Goal: Task Accomplishment & Management: Manage account settings

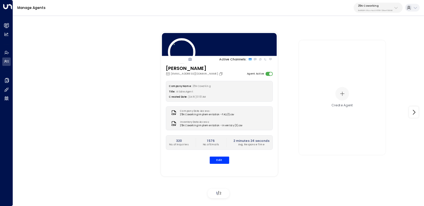
click at [371, 10] on p "3b9800f4-81ca-4ec0-8758-72fbe4763f36" at bounding box center [375, 10] width 35 height 2
type input "*****"
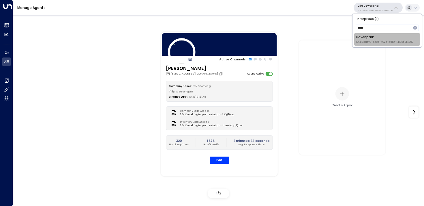
click at [360, 40] on span "ID: 413dacf9-5485-402c-a519-14108c614857" at bounding box center [384, 42] width 57 height 4
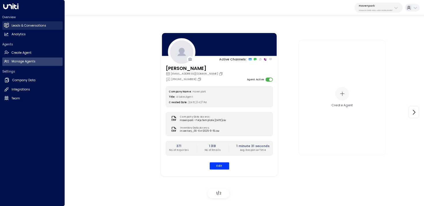
click at [7, 23] on icon at bounding box center [6, 25] width 5 height 5
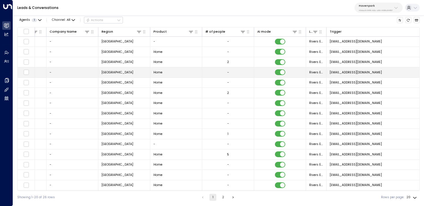
scroll to position [0, 373]
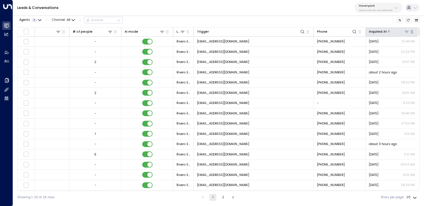
click at [389, 31] on div at bounding box center [398, 31] width 23 height 5
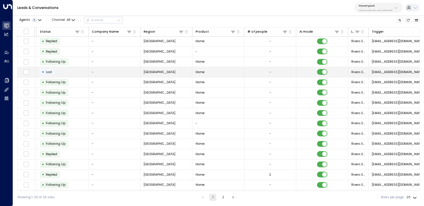
scroll to position [0, 0]
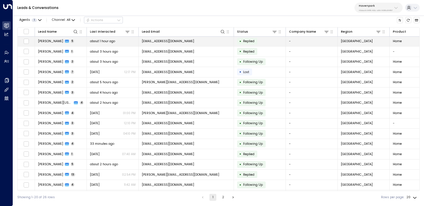
click at [58, 39] on span "Valentina Alfaro" at bounding box center [50, 41] width 25 height 4
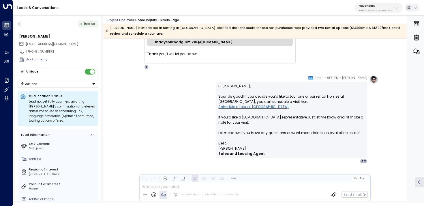
scroll to position [665, 0]
click at [20, 24] on icon "button" at bounding box center [20, 24] width 4 height 4
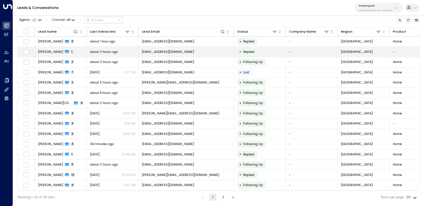
click at [31, 54] on td at bounding box center [26, 52] width 17 height 10
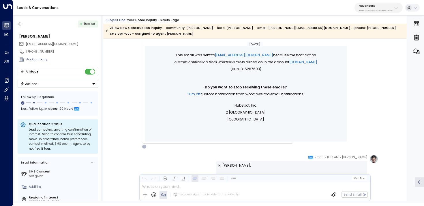
scroll to position [232, 0]
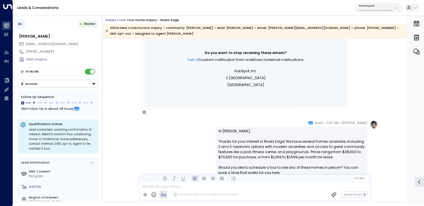
click at [19, 24] on icon "button" at bounding box center [20, 24] width 4 height 4
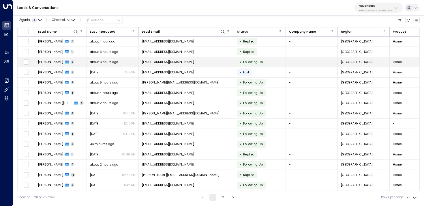
click at [54, 60] on span "Tommie Walker" at bounding box center [50, 62] width 25 height 4
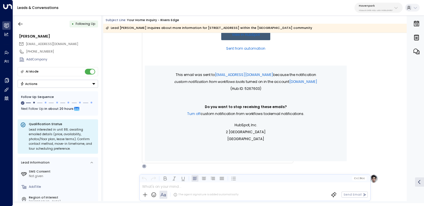
scroll to position [78, 0]
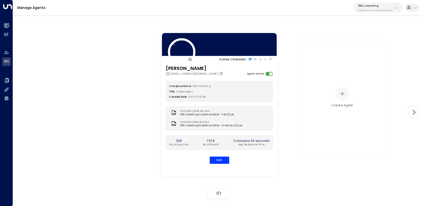
click at [372, 10] on p "3b9800f4-81ca-4ec0-8758-72fbe4763f36" at bounding box center [375, 10] width 35 height 2
type input "*****"
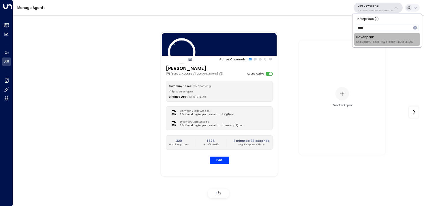
click at [359, 38] on div "Havenpark ID: 413dacf9-5485-402c-a519-14108c614857" at bounding box center [384, 39] width 57 height 9
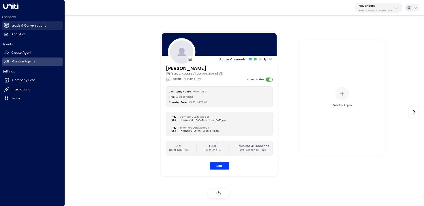
click at [5, 27] on icon at bounding box center [6, 25] width 5 height 4
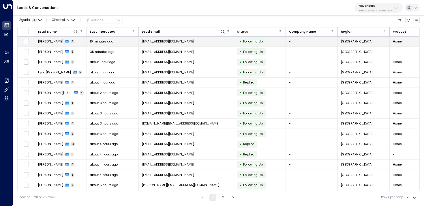
click at [85, 43] on td "Michele Opdyke 4" at bounding box center [61, 42] width 52 height 10
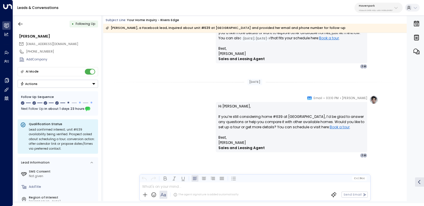
scroll to position [531, 0]
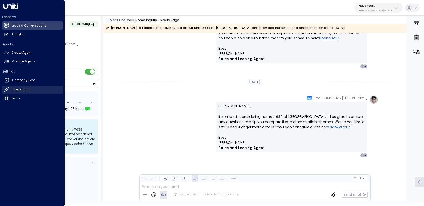
click at [25, 88] on h2 "Integrations" at bounding box center [21, 89] width 18 height 5
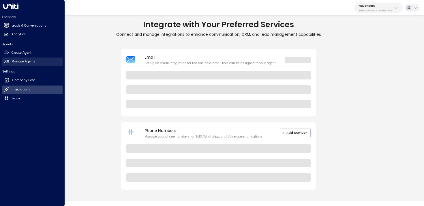
click at [27, 65] on link "Manage Agents Manage Agents" at bounding box center [32, 61] width 60 height 8
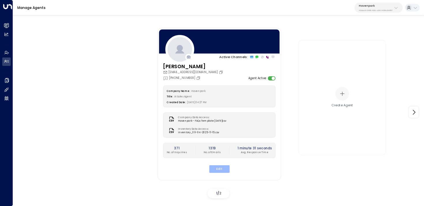
click at [223, 168] on button "Edit" at bounding box center [219, 168] width 20 height 7
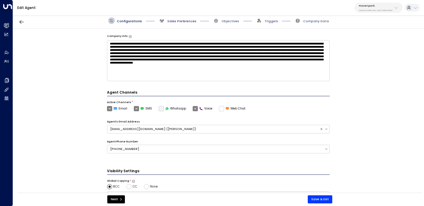
click at [173, 23] on span "Sales Preferences" at bounding box center [181, 21] width 29 height 4
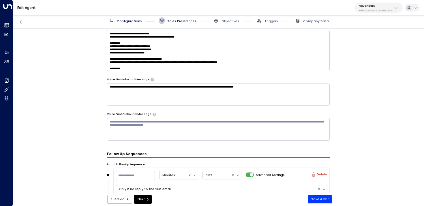
scroll to position [241, 0]
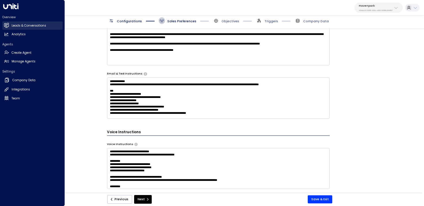
click at [9, 25] on link "Leads & Conversations Leads & Conversations" at bounding box center [32, 25] width 60 height 8
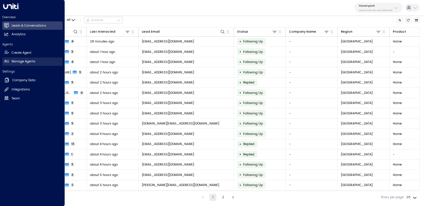
click at [7, 63] on icon at bounding box center [6, 61] width 5 height 5
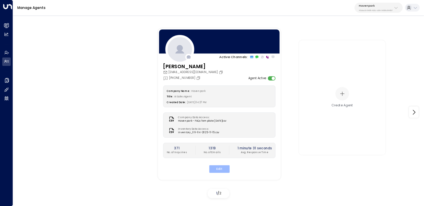
click at [222, 171] on button "Edit" at bounding box center [219, 168] width 20 height 7
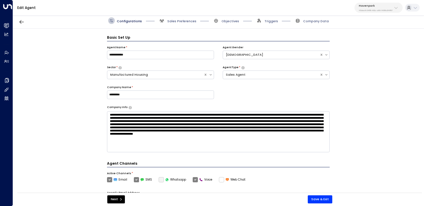
scroll to position [6, 0]
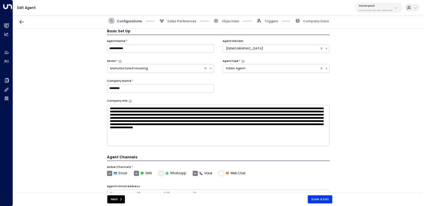
click at [176, 25] on div "Configurations Sales Preferences Objectives Triggers Company Data" at bounding box center [218, 21] width 411 height 16
click at [177, 22] on span "Sales Preferences" at bounding box center [181, 21] width 29 height 4
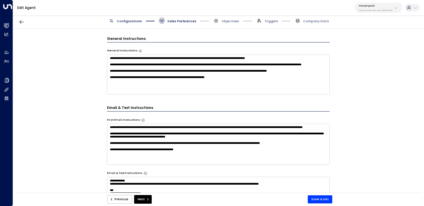
scroll to position [142, 0]
click at [267, 89] on textarea "**********" at bounding box center [218, 74] width 223 height 40
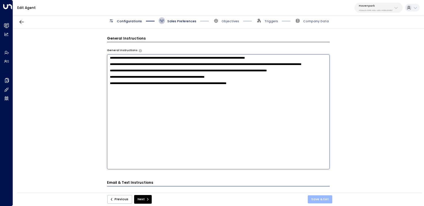
type textarea "**********"
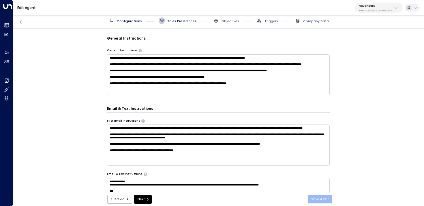
click at [326, 199] on button "Save & Exit" at bounding box center [320, 199] width 25 height 8
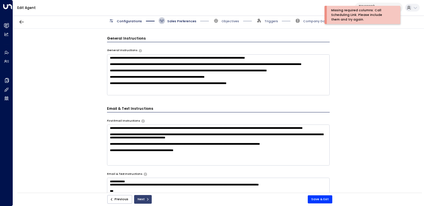
click at [137, 197] on button "Next" at bounding box center [143, 199] width 18 height 9
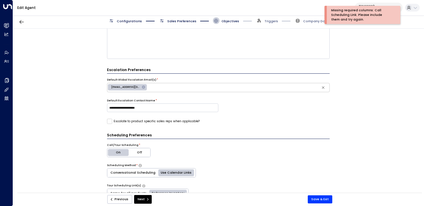
scroll to position [176, 0]
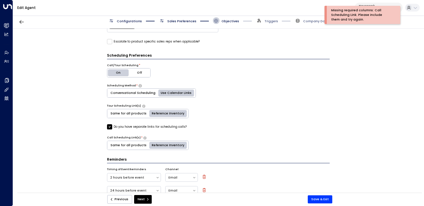
click at [159, 128] on label "Do you have separate links for scheduling calls?" at bounding box center [147, 126] width 80 height 5
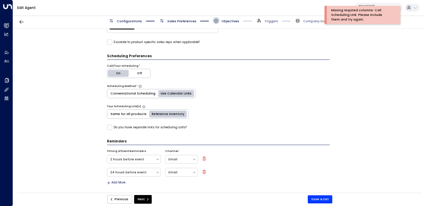
scroll to position [175, 0]
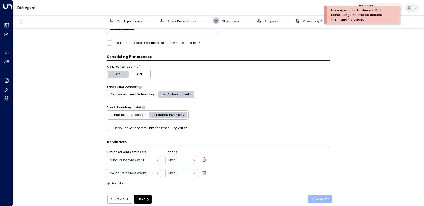
click at [322, 197] on button "Save & Exit" at bounding box center [320, 199] width 25 height 8
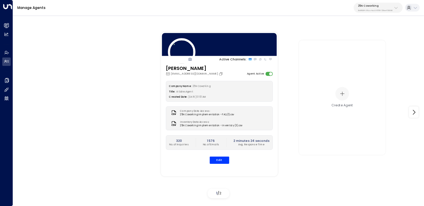
click at [356, 9] on button "25N Coworking 3b9800f4-81ca-4ec0-8758-72fbe4763f36" at bounding box center [378, 8] width 49 height 10
type input "*****"
click at [358, 42] on span "ID: 413dacf9-5485-402c-a519-14108c614857" at bounding box center [384, 42] width 57 height 4
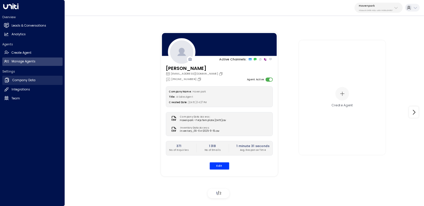
click at [16, 80] on h2 "Company Data" at bounding box center [23, 80] width 23 height 5
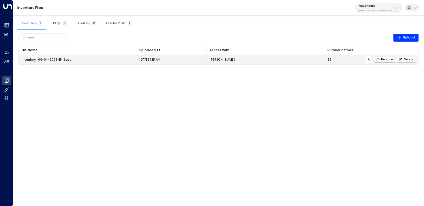
click at [372, 61] on button at bounding box center [368, 59] width 7 height 7
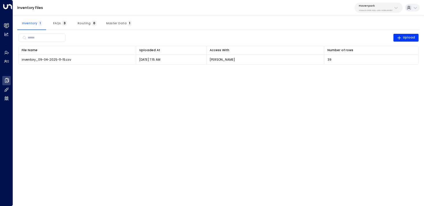
click at [373, 6] on p "Havenpark" at bounding box center [376, 5] width 34 height 3
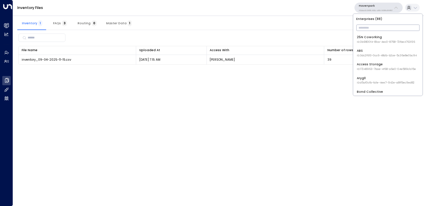
drag, startPoint x: 269, startPoint y: 29, endPoint x: 233, endPoint y: 20, distance: 36.8
click at [267, 29] on div "Inventory 1 FAQs 3 Routing 0 Master Data 1" at bounding box center [218, 23] width 402 height 14
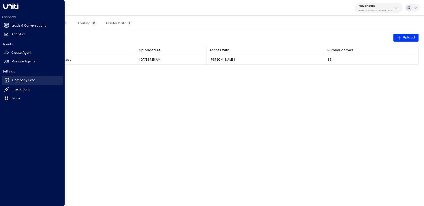
click at [38, 78] on link "Company Data Company Data" at bounding box center [32, 80] width 60 height 9
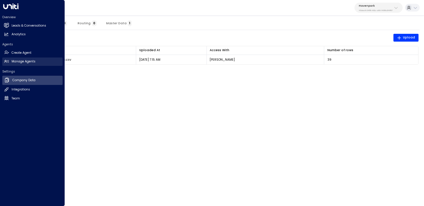
click at [9, 61] on link "Manage Agents Manage Agents" at bounding box center [32, 61] width 60 height 8
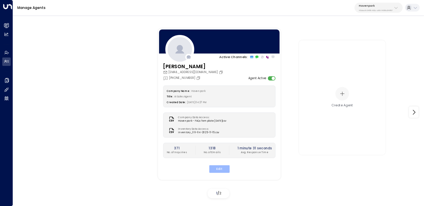
click at [223, 167] on button "Edit" at bounding box center [219, 168] width 20 height 7
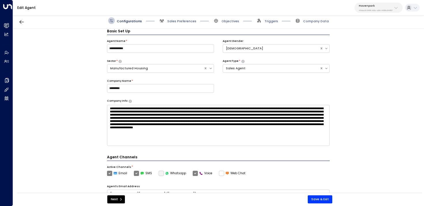
scroll to position [6, 0]
click at [278, 21] on div "Configurations Sales Preferences Objectives Triggers Company Data" at bounding box center [218, 20] width 221 height 7
click at [271, 21] on span "Triggers" at bounding box center [271, 21] width 14 height 4
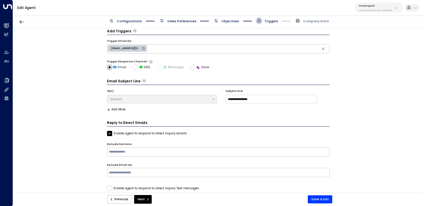
click at [235, 18] on span "Objectives" at bounding box center [226, 20] width 26 height 7
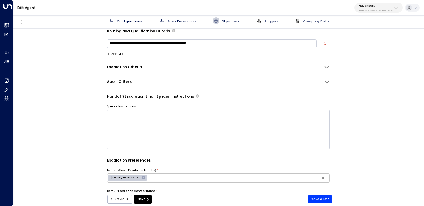
click at [143, 65] on div "Escalation Criteria Reset" at bounding box center [213, 66] width 213 height 5
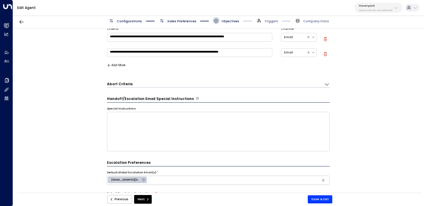
scroll to position [54, 0]
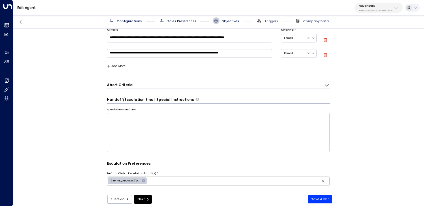
click at [116, 63] on div "**********" at bounding box center [218, 49] width 223 height 50
click at [120, 67] on button "Add More" at bounding box center [116, 65] width 19 height 3
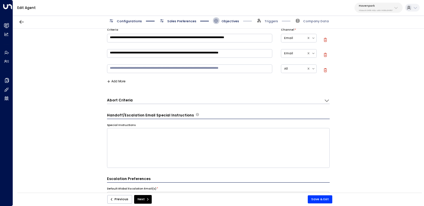
click at [139, 70] on textarea at bounding box center [189, 68] width 165 height 9
type textarea "**********"
click at [324, 73] on div at bounding box center [325, 70] width 4 height 5
click at [324, 69] on icon "button" at bounding box center [325, 70] width 3 height 4
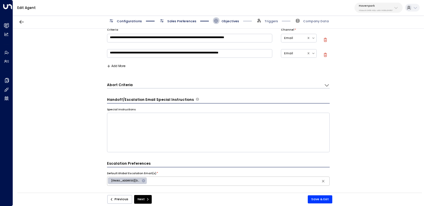
click at [325, 82] on icon at bounding box center [327, 85] width 6 height 6
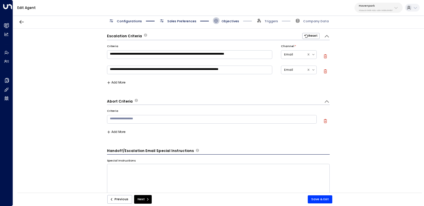
scroll to position [31, 0]
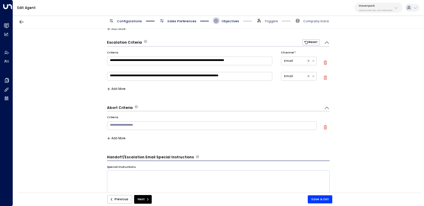
click at [326, 127] on icon "button" at bounding box center [325, 127] width 4 height 4
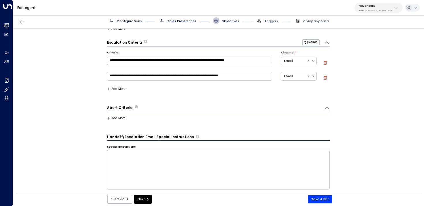
click at [119, 89] on button "Add More" at bounding box center [116, 88] width 19 height 3
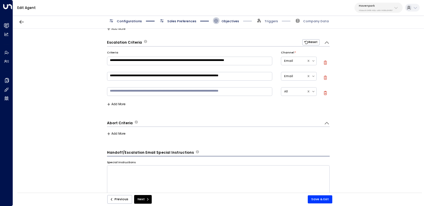
click at [125, 93] on textarea at bounding box center [189, 91] width 165 height 9
type textarea "**********"
click at [321, 196] on button "Save & Exit" at bounding box center [320, 199] width 25 height 8
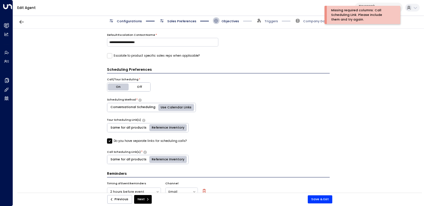
scroll to position [274, 0]
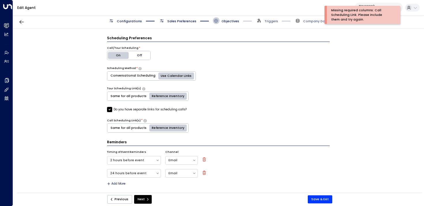
click at [113, 108] on label "Do you have separate links for scheduling calls?" at bounding box center [147, 109] width 80 height 5
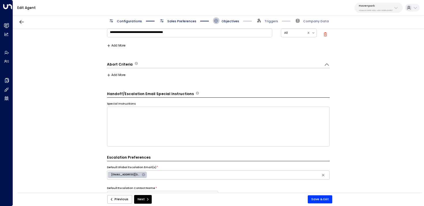
scroll to position [0, 0]
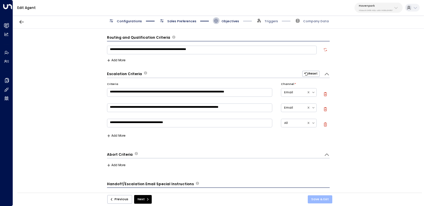
click at [328, 198] on button "Save & Exit" at bounding box center [320, 199] width 25 height 8
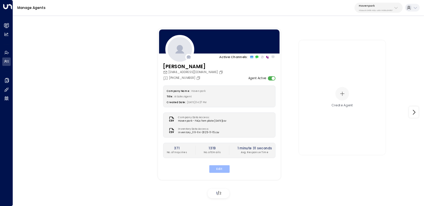
click at [224, 166] on button "Edit" at bounding box center [219, 168] width 20 height 7
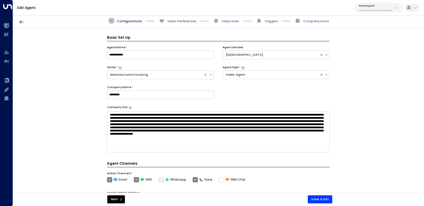
scroll to position [6, 0]
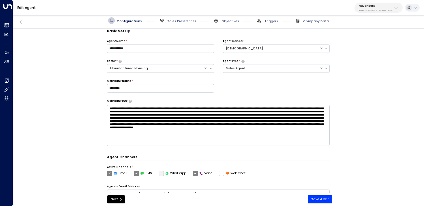
click at [182, 25] on div "Configurations Sales Preferences Objectives Triggers Company Data" at bounding box center [218, 21] width 411 height 16
click at [181, 21] on span "Sales Preferences" at bounding box center [181, 21] width 29 height 4
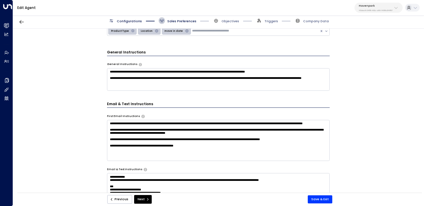
scroll to position [129, 0]
click at [151, 85] on textarea "**********" at bounding box center [218, 79] width 223 height 22
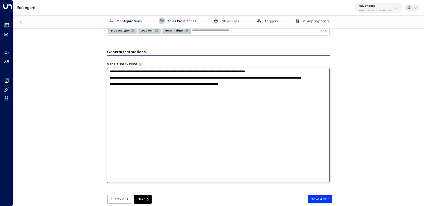
drag, startPoint x: 274, startPoint y: 97, endPoint x: 55, endPoint y: 95, distance: 219.5
click at [54, 96] on div "**********" at bounding box center [218, 112] width 411 height 167
drag, startPoint x: 258, startPoint y: 95, endPoint x: 87, endPoint y: 95, distance: 171.9
click at [87, 95] on div "**********" at bounding box center [218, 112] width 411 height 167
paste textarea "**********"
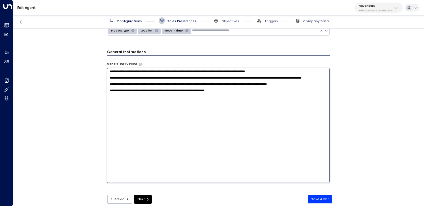
click at [166, 103] on textarea "**********" at bounding box center [218, 125] width 223 height 115
type textarea "**********"
click at [316, 199] on button "Save & Exit" at bounding box center [320, 199] width 25 height 8
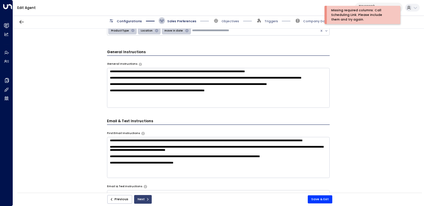
click at [143, 197] on button "Next" at bounding box center [143, 199] width 18 height 9
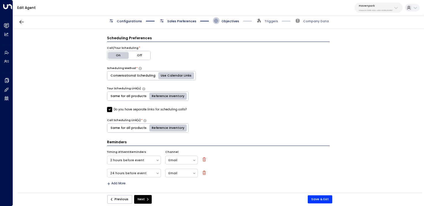
click at [153, 107] on label "Do you have separate links for scheduling calls?" at bounding box center [147, 109] width 80 height 5
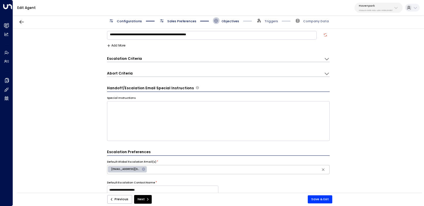
scroll to position [0, 0]
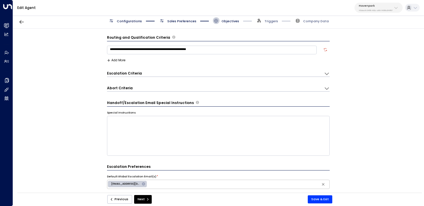
click at [176, 72] on div "Escalation Criteria Reset" at bounding box center [213, 73] width 213 height 5
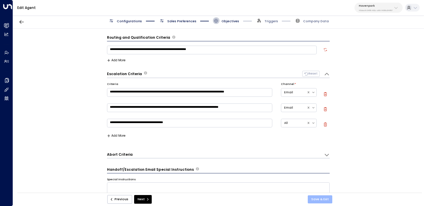
click at [321, 201] on button "Save & Exit" at bounding box center [320, 199] width 25 height 8
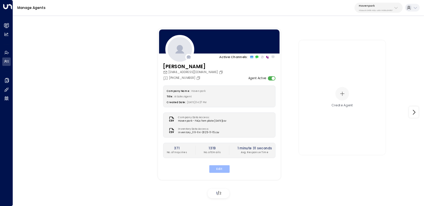
click at [220, 168] on button "Edit" at bounding box center [219, 168] width 20 height 7
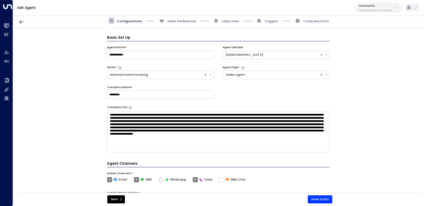
scroll to position [6, 0]
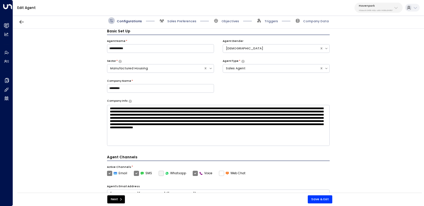
click at [264, 21] on span "Triggers" at bounding box center [267, 20] width 22 height 7
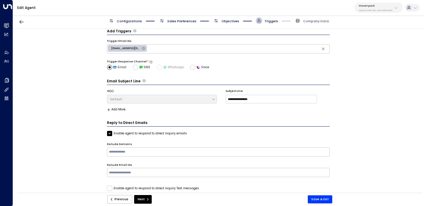
click at [232, 20] on span "Objectives" at bounding box center [231, 21] width 18 height 4
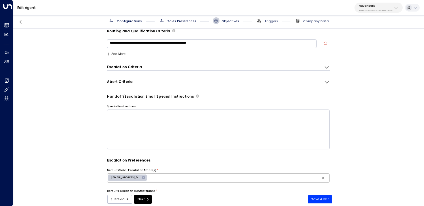
click at [181, 67] on div "Escalation Criteria Reset" at bounding box center [213, 66] width 213 height 5
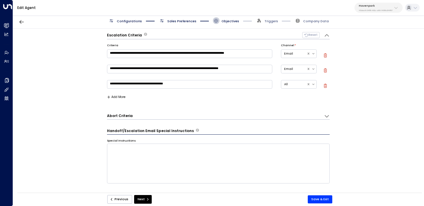
scroll to position [39, 0]
click at [111, 95] on button "Add More" at bounding box center [116, 96] width 19 height 3
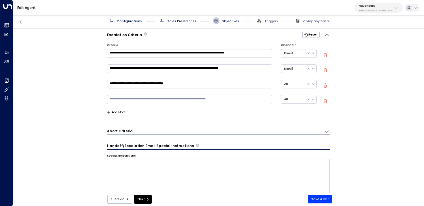
click at [125, 99] on textarea at bounding box center [189, 99] width 165 height 9
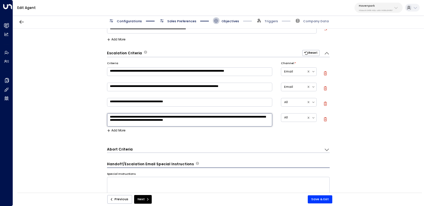
scroll to position [17, 0]
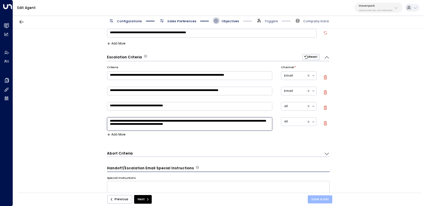
type textarea "**********"
click at [317, 198] on button "Save & Exit" at bounding box center [320, 199] width 25 height 8
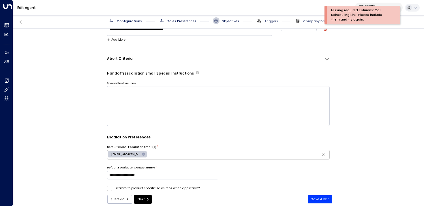
scroll to position [275, 0]
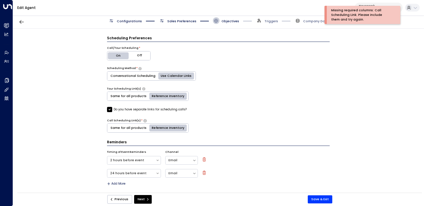
click at [144, 109] on label "Do you have separate links for scheduling calls?" at bounding box center [147, 109] width 80 height 5
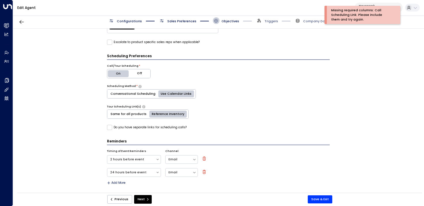
scroll to position [256, 0]
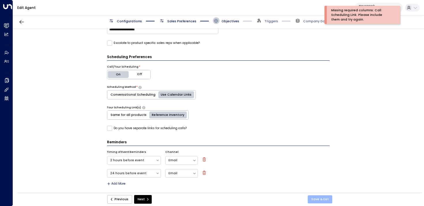
click at [318, 196] on button "Save & Exit" at bounding box center [320, 199] width 25 height 8
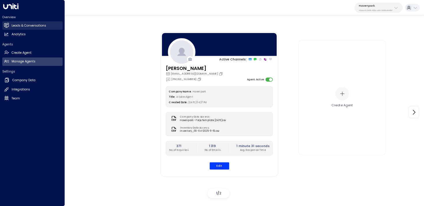
click at [3, 24] on link "Leads & Conversations Leads & Conversations" at bounding box center [32, 25] width 60 height 8
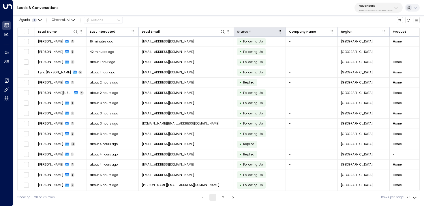
click at [275, 31] on icon at bounding box center [274, 31] width 5 height 5
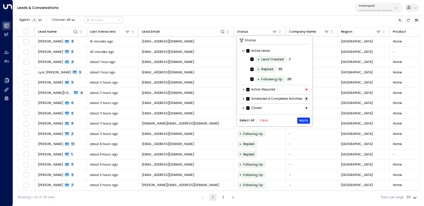
click at [265, 122] on div "Select All Clear Apply" at bounding box center [274, 120] width 71 height 6
click at [261, 122] on button "Clear" at bounding box center [263, 120] width 9 height 3
click at [244, 110] on icon at bounding box center [243, 107] width 3 height 3
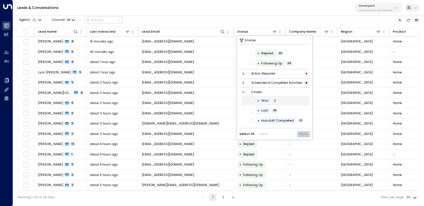
scroll to position [20, 0]
click at [279, 119] on div "Handoff Completed" at bounding box center [277, 120] width 33 height 5
click at [308, 134] on button "Apply" at bounding box center [303, 134] width 13 height 6
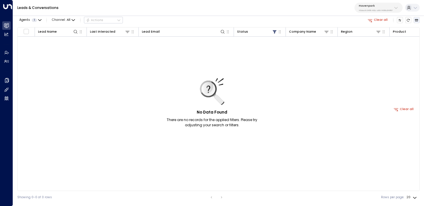
click at [415, 21] on icon "Archived Leads" at bounding box center [416, 19] width 3 height 3
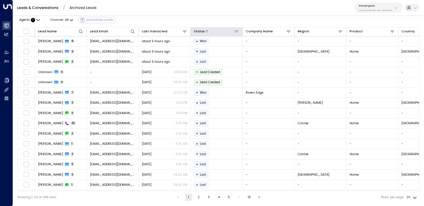
click at [236, 31] on icon at bounding box center [236, 31] width 5 height 5
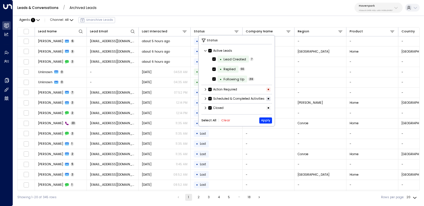
click at [223, 122] on button "Clear" at bounding box center [225, 119] width 9 height 3
click at [206, 110] on icon at bounding box center [205, 107] width 3 height 3
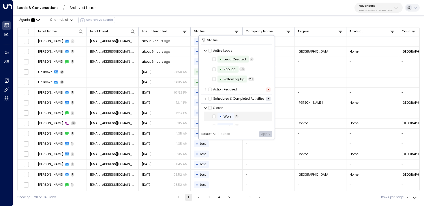
scroll to position [20, 0]
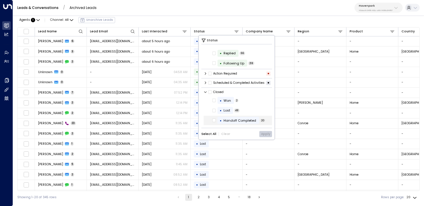
click at [247, 119] on div "Handoff Completed" at bounding box center [240, 120] width 33 height 5
click at [268, 132] on button "Apply" at bounding box center [265, 134] width 13 height 6
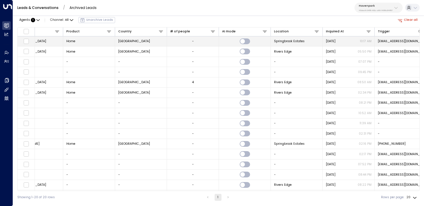
scroll to position [0, 344]
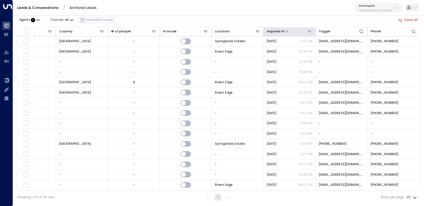
click at [285, 29] on div at bounding box center [299, 31] width 28 height 5
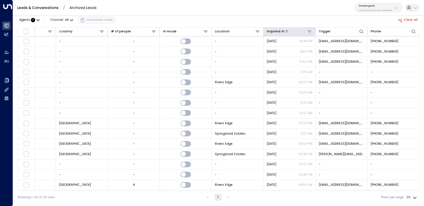
click at [282, 31] on div "Inquired At" at bounding box center [276, 31] width 18 height 5
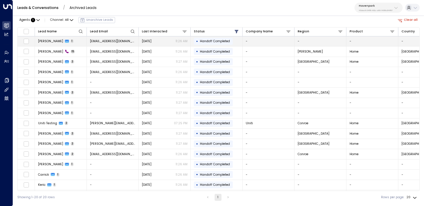
click at [114, 44] on td "bartonkathryna@gmail.com" at bounding box center [113, 41] width 52 height 10
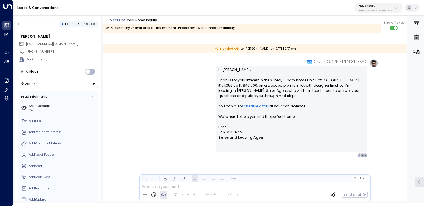
scroll to position [134, 0]
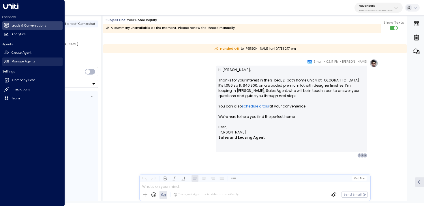
click at [4, 60] on icon at bounding box center [6, 61] width 5 height 5
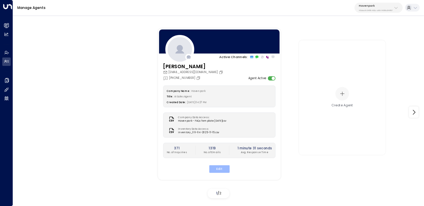
click at [222, 166] on button "Edit" at bounding box center [219, 168] width 20 height 7
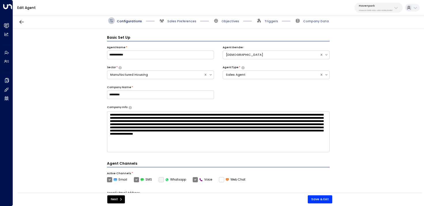
scroll to position [6, 0]
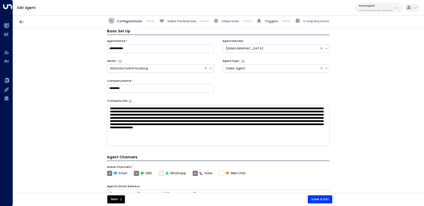
click at [271, 21] on span "Triggers" at bounding box center [271, 21] width 14 height 4
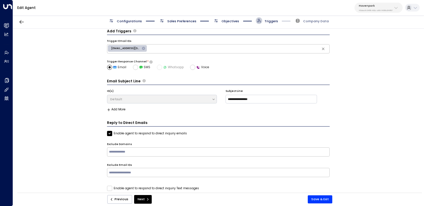
scroll to position [12, 0]
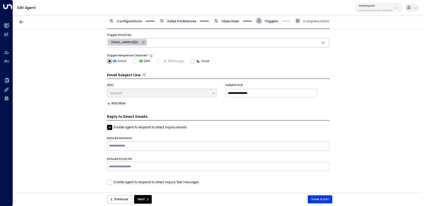
click at [232, 22] on span "Objectives" at bounding box center [231, 21] width 18 height 4
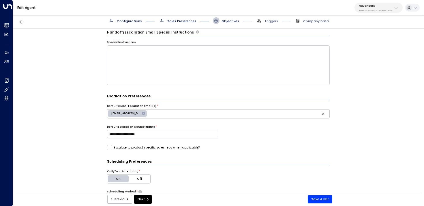
scroll to position [71, 0]
click at [116, 111] on span "applications@havenparkmgmt.com" at bounding box center [125, 113] width 35 height 4
type input "**********"
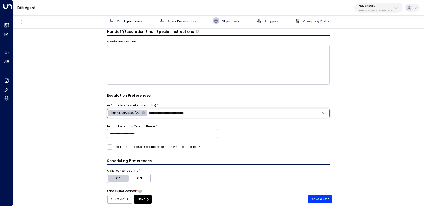
click at [100, 108] on div "**********" at bounding box center [218, 112] width 411 height 167
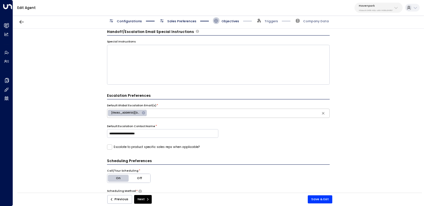
click at [117, 112] on span "applications@havenparkmgmt.com" at bounding box center [125, 113] width 35 height 4
type input "**********"
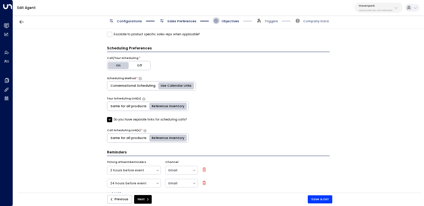
scroll to position [192, 0]
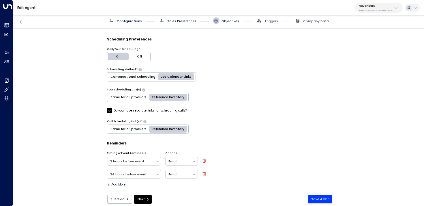
click at [269, 110] on div "Do you have separate links for scheduling calls?" at bounding box center [218, 110] width 223 height 5
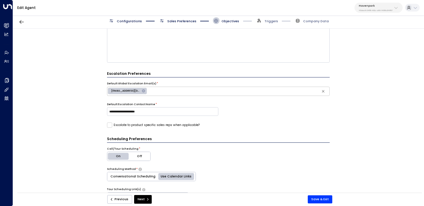
scroll to position [0, 0]
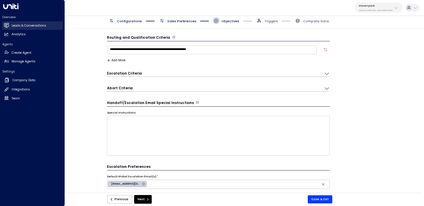
click at [10, 25] on link "Leads & Conversations Leads & Conversations" at bounding box center [32, 25] width 60 height 8
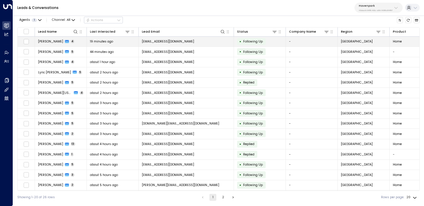
click at [86, 37] on td "Michele Opdyke 4" at bounding box center [61, 42] width 52 height 10
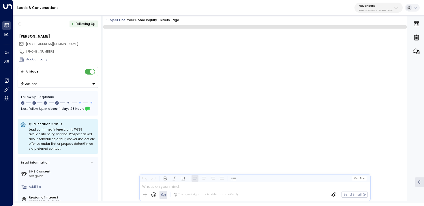
scroll to position [528, 0]
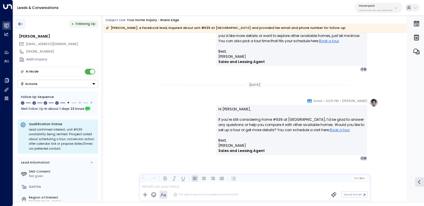
click at [25, 21] on button "button" at bounding box center [20, 24] width 10 height 10
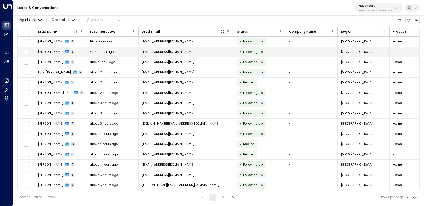
click at [71, 50] on span "5" at bounding box center [73, 52] width 4 height 4
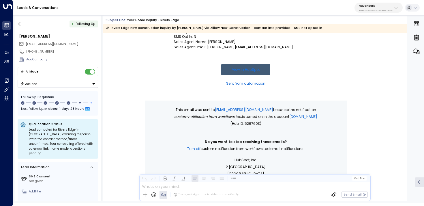
scroll to position [103, 0]
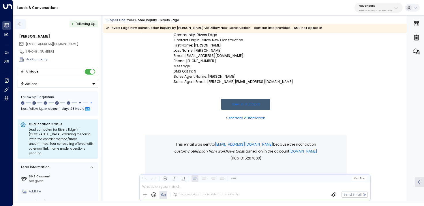
click at [18, 26] on icon "button" at bounding box center [21, 24] width 6 height 6
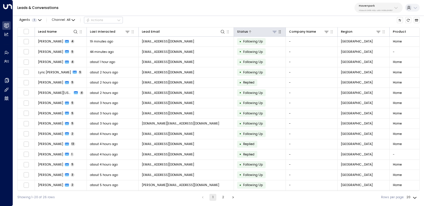
click at [276, 32] on icon at bounding box center [274, 31] width 5 height 5
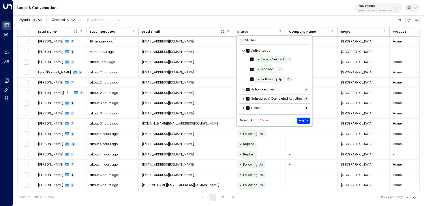
click at [260, 123] on div "Select All Clear Apply" at bounding box center [274, 120] width 71 height 6
click at [263, 122] on button "Clear" at bounding box center [263, 120] width 9 height 3
click at [245, 110] on icon at bounding box center [243, 107] width 3 height 3
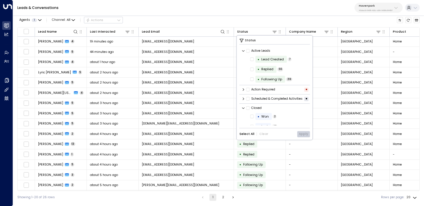
scroll to position [20, 0]
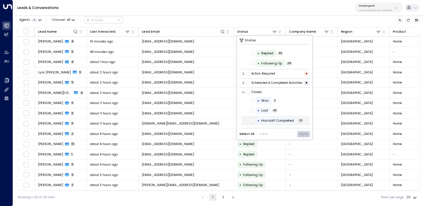
click at [259, 119] on div "•" at bounding box center [259, 121] width 2 height 8
click at [302, 134] on button "Apply" at bounding box center [303, 134] width 13 height 6
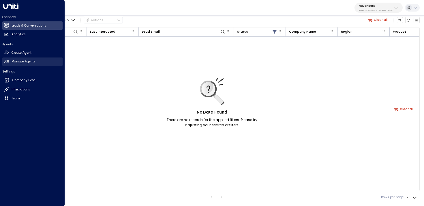
click at [10, 65] on link "Manage Agents Manage Agents" at bounding box center [32, 61] width 60 height 8
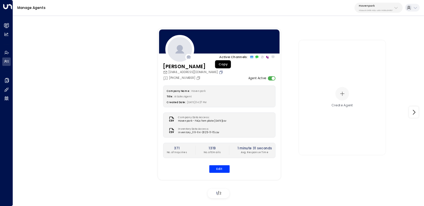
click at [223, 72] on icon "Copy" at bounding box center [221, 72] width 4 height 4
click at [222, 172] on button "Edit" at bounding box center [219, 168] width 20 height 7
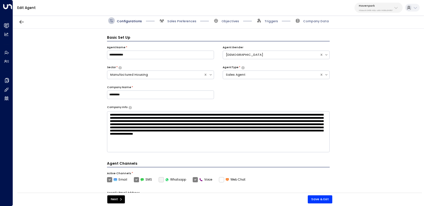
scroll to position [6, 0]
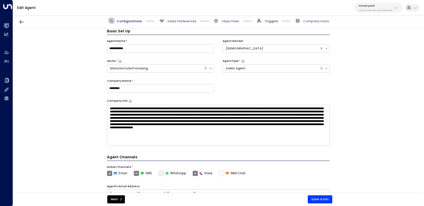
click at [271, 20] on span "Triggers" at bounding box center [271, 21] width 14 height 4
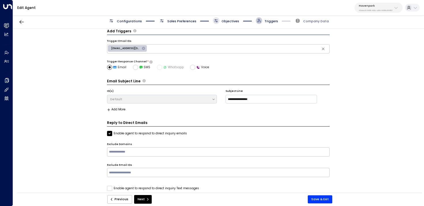
click at [218, 18] on span at bounding box center [216, 20] width 7 height 7
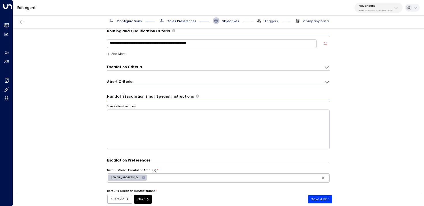
click at [263, 24] on div "Configurations Sales Preferences Objectives Triggers Company Data" at bounding box center [218, 21] width 411 height 16
click at [261, 19] on icon at bounding box center [259, 20] width 5 height 5
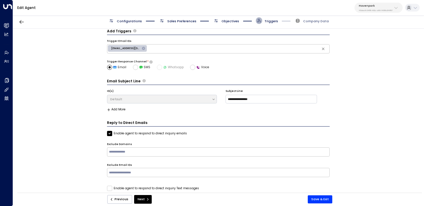
click at [223, 20] on span "Objectives" at bounding box center [231, 21] width 18 height 4
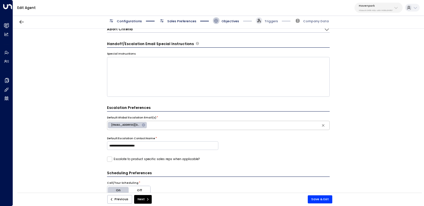
scroll to position [194, 0]
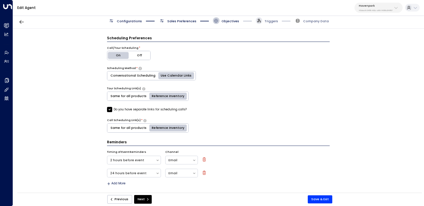
click at [172, 22] on span "Sales Preferences" at bounding box center [181, 21] width 29 height 4
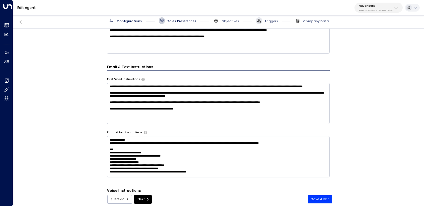
scroll to position [3, 0]
click at [136, 19] on span "Configurations" at bounding box center [129, 21] width 25 height 4
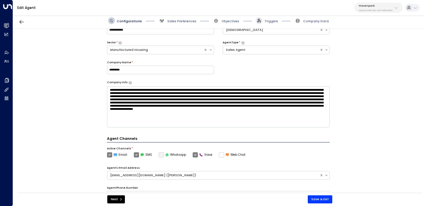
scroll to position [165, 0]
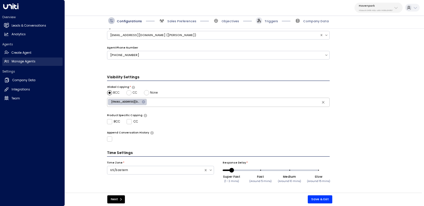
click at [9, 59] on link "Manage Agents Manage Agents" at bounding box center [32, 61] width 60 height 8
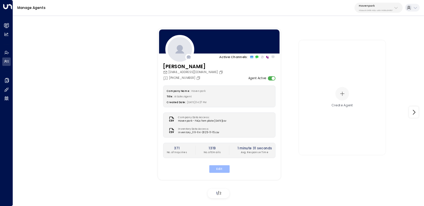
click at [223, 171] on button "Edit" at bounding box center [219, 168] width 20 height 7
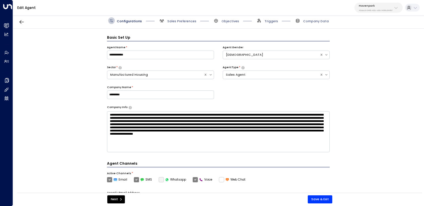
scroll to position [6, 0]
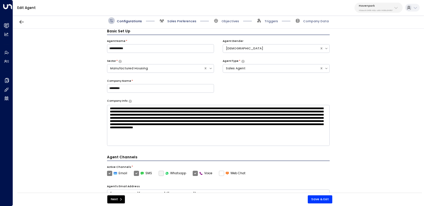
click at [174, 20] on span "Sales Preferences" at bounding box center [181, 21] width 29 height 4
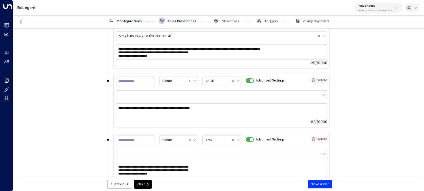
scroll to position [512, 0]
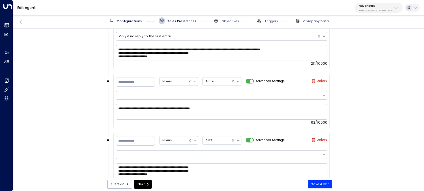
click at [318, 80] on label "Delete" at bounding box center [319, 81] width 16 height 4
type input "**"
type textarea "**********"
type input "*"
type textarea "**********"
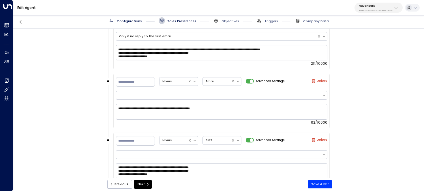
type input "*"
type textarea "**********"
type input "*"
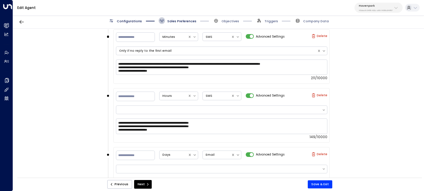
scroll to position [498, 0]
click at [195, 95] on icon at bounding box center [195, 95] width 4 height 4
drag, startPoint x: 125, startPoint y: 92, endPoint x: 115, endPoint y: 93, distance: 9.8
click at [115, 93] on div "**********" at bounding box center [221, 115] width 216 height 55
click at [118, 96] on input "**" at bounding box center [135, 96] width 39 height 10
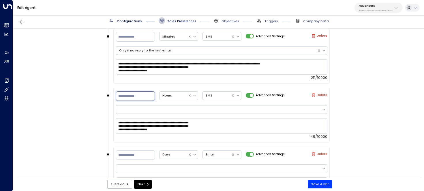
click at [118, 96] on input "**" at bounding box center [135, 96] width 39 height 10
type input "**"
click at [85, 104] on div "**********" at bounding box center [218, 105] width 411 height 152
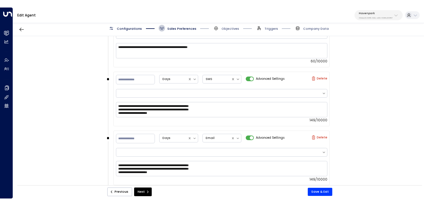
scroll to position [632, 0]
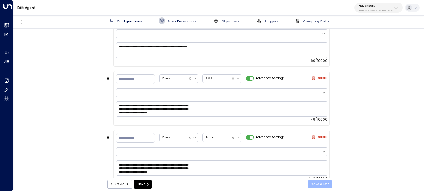
click at [324, 185] on button "Save & Exit" at bounding box center [320, 184] width 25 height 8
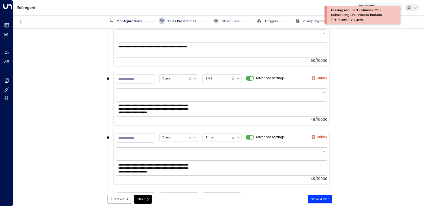
click at [267, 20] on span "Triggers" at bounding box center [271, 21] width 14 height 4
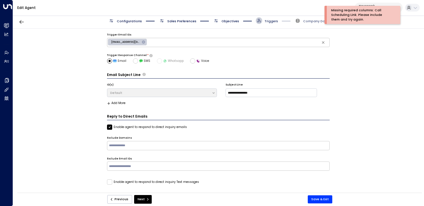
scroll to position [6, 0]
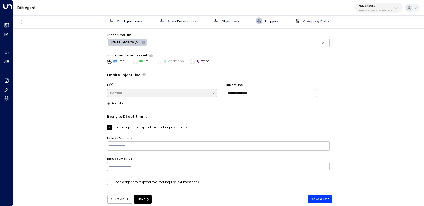
click at [229, 22] on span "Objectives" at bounding box center [231, 21] width 18 height 4
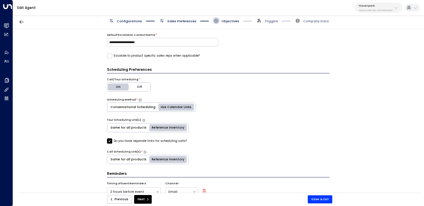
scroll to position [174, 0]
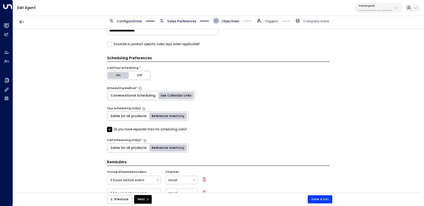
click at [155, 128] on label "Do you have separate links for scheduling calls?" at bounding box center [147, 129] width 80 height 5
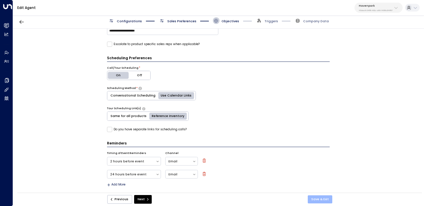
click at [319, 196] on button "Save & Exit" at bounding box center [320, 199] width 25 height 8
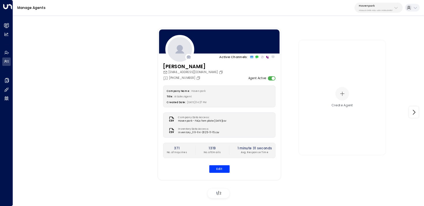
click at [222, 163] on div "Company Name: Havenpark Title: AI Sales Agent Created Date: 07/22/2025, 04:27 P…" at bounding box center [219, 128] width 112 height 87
click at [222, 168] on button "Edit" at bounding box center [219, 168] width 20 height 7
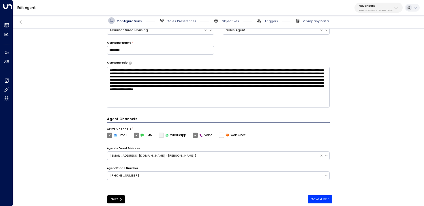
scroll to position [165, 0]
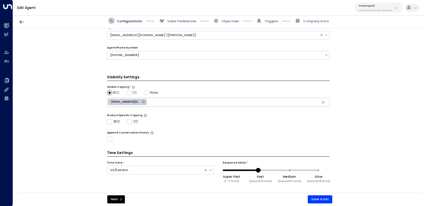
drag, startPoint x: 231, startPoint y: 170, endPoint x: 258, endPoint y: 170, distance: 26.5
click at [258, 170] on span "Super Fast (1 - 2 mins) Fast (Around 5 mins) Medium (Around 10 mins) Slow (Arou…" at bounding box center [275, 170] width 87 height 9
type input "*"
click at [320, 200] on button "Save & Exit" at bounding box center [320, 199] width 25 height 8
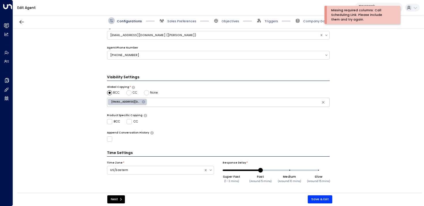
click at [264, 22] on span "Triggers" at bounding box center [267, 20] width 22 height 7
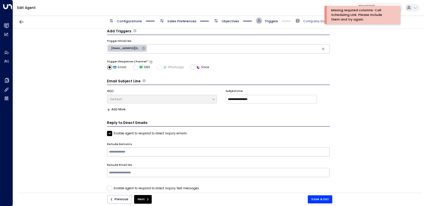
scroll to position [12, 0]
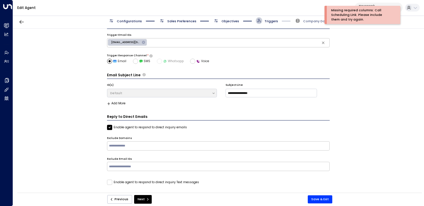
click at [230, 21] on span "Objectives" at bounding box center [231, 21] width 18 height 4
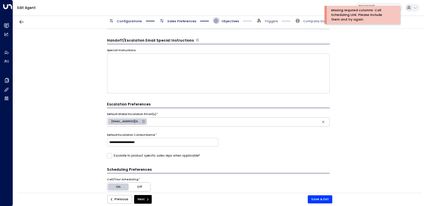
scroll to position [142, 0]
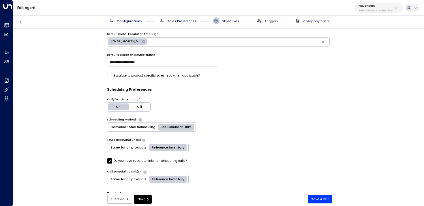
click at [145, 162] on label "Do you have separate links for scheduling calls?" at bounding box center [147, 160] width 80 height 5
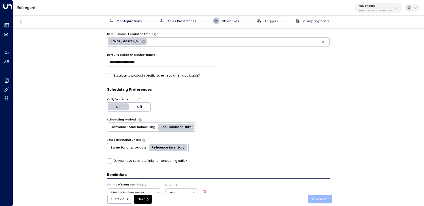
click at [327, 197] on button "Save & Exit" at bounding box center [320, 199] width 25 height 8
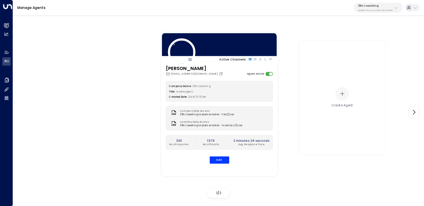
click at [387, 6] on p "25N Coworking" at bounding box center [375, 5] width 35 height 3
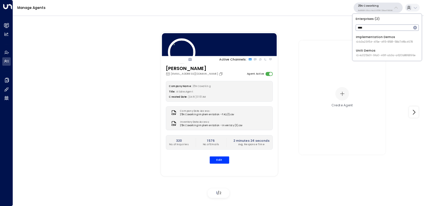
type input "****"
click at [363, 52] on div "Uniti Demos ID: 4c025b01-9fa0-46ff-ab3a-a620b886896e" at bounding box center [386, 52] width 60 height 9
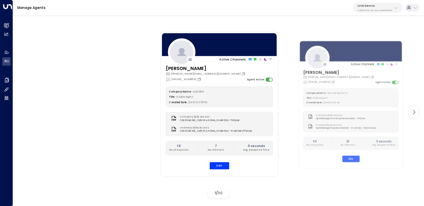
click at [415, 111] on icon at bounding box center [413, 112] width 7 height 7
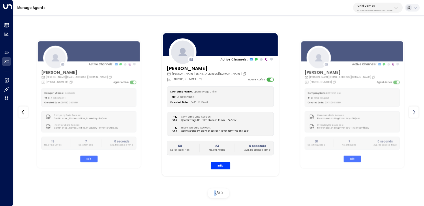
click at [415, 111] on icon at bounding box center [413, 112] width 7 height 7
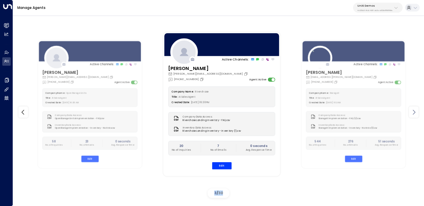
click at [415, 111] on icon at bounding box center [413, 112] width 7 height 7
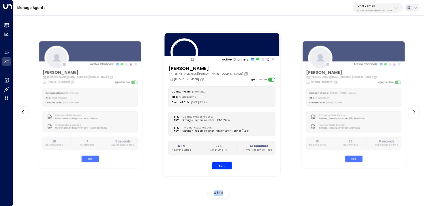
click at [415, 111] on icon at bounding box center [413, 112] width 7 height 7
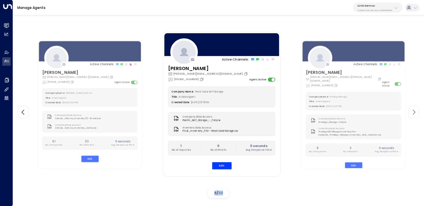
click at [415, 111] on icon at bounding box center [413, 112] width 7 height 7
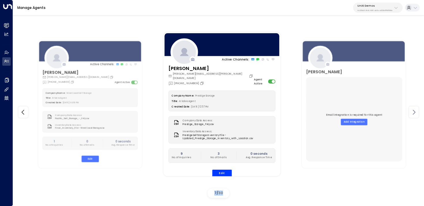
click at [415, 111] on icon at bounding box center [413, 112] width 7 height 7
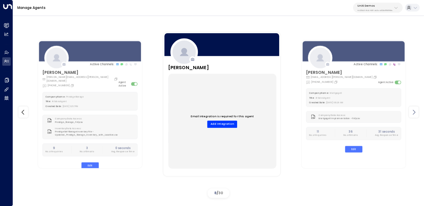
click at [416, 111] on icon at bounding box center [413, 112] width 7 height 7
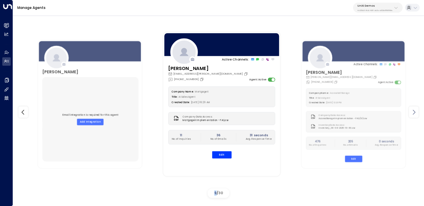
click at [416, 111] on icon at bounding box center [413, 112] width 7 height 7
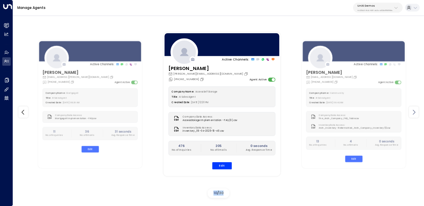
click at [416, 111] on icon at bounding box center [413, 112] width 7 height 7
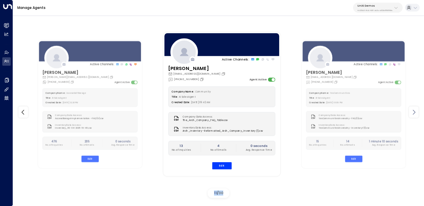
click at [416, 111] on icon at bounding box center [413, 112] width 7 height 7
click at [381, 7] on p "Uniti Demos" at bounding box center [374, 5] width 35 height 3
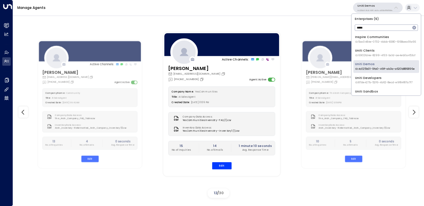
type input "*****"
click at [373, 57] on span "ID: 6902fd4e-8299-4f33-bc1d-ae4eb0a453cf" at bounding box center [385, 56] width 60 height 4
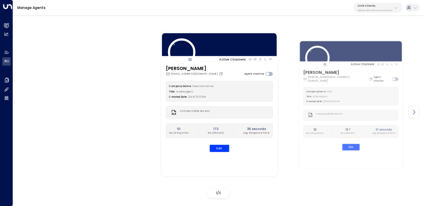
click at [413, 110] on icon at bounding box center [413, 112] width 7 height 7
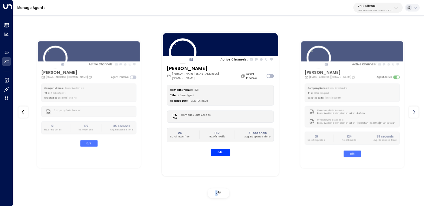
click at [413, 110] on icon at bounding box center [413, 112] width 7 height 7
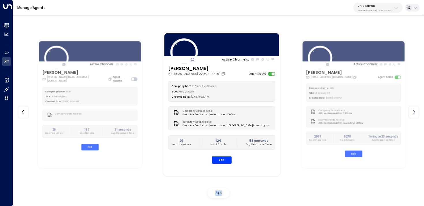
click at [413, 110] on icon at bounding box center [413, 112] width 7 height 7
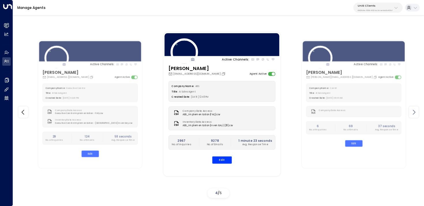
click at [413, 115] on icon at bounding box center [413, 112] width 7 height 7
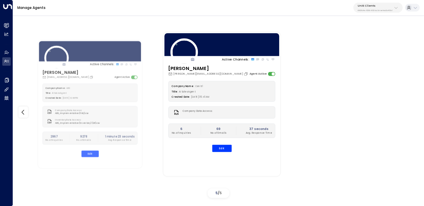
click at [373, 9] on p "6902fd4e-8299-4f33-bc1d-ae4eb0a453cf" at bounding box center [375, 10] width 35 height 2
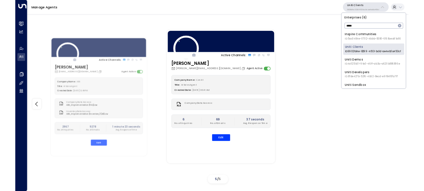
scroll to position [20, 0]
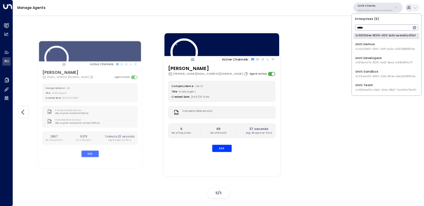
type input "*****"
click at [376, 87] on div "Uniti Team ID: 6519ad06-c6b0-40bc-88d7-7ccb9fb79e90" at bounding box center [385, 87] width 61 height 9
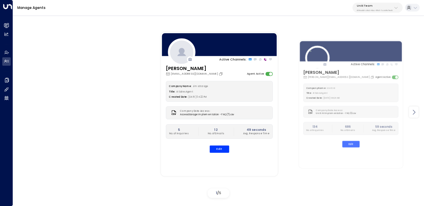
click at [414, 116] on div at bounding box center [414, 112] width 10 height 11
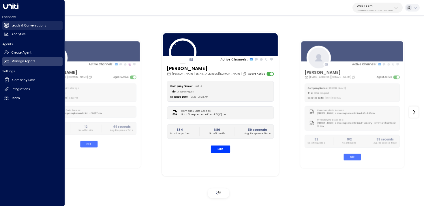
click at [4, 26] on icon at bounding box center [6, 24] width 5 height 3
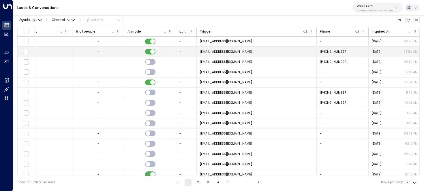
scroll to position [0, 369]
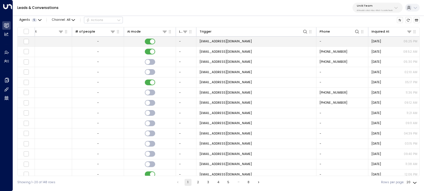
click at [246, 42] on span "[EMAIL_ADDRESS][DOMAIN_NAME]" at bounding box center [226, 41] width 52 height 4
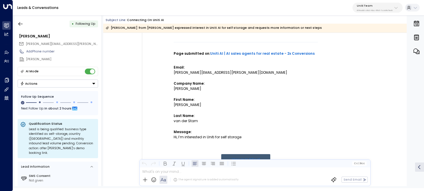
scroll to position [82, 0]
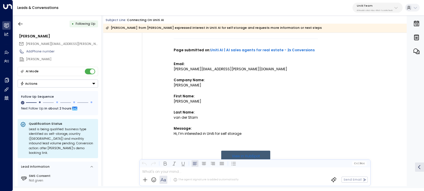
click at [378, 12] on button "Uniti Team 6519ad06-c6b0-40bc-88d7-7ccb9fb79e90" at bounding box center [377, 8] width 50 height 10
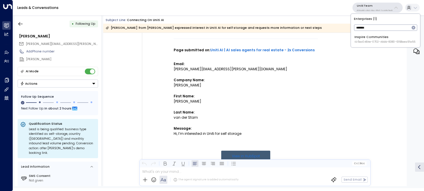
type input "*******"
click at [374, 39] on div "Inspire Communities ID: 5ac0484e-0702-4bbb-8380-6168aea91a66" at bounding box center [384, 39] width 61 height 9
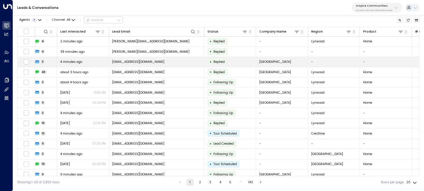
scroll to position [0, 41]
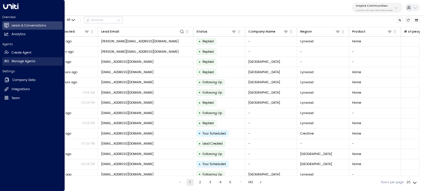
click at [12, 63] on h2 "Manage Agents" at bounding box center [24, 61] width 24 height 5
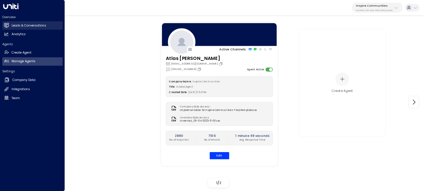
click at [9, 23] on link "Leads & Conversations Leads & Conversations" at bounding box center [32, 25] width 60 height 8
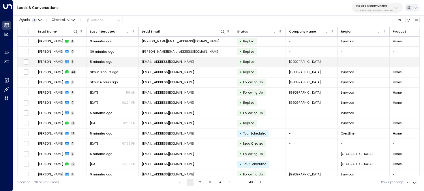
click at [59, 65] on td "[PERSON_NAME] 2" at bounding box center [61, 62] width 52 height 10
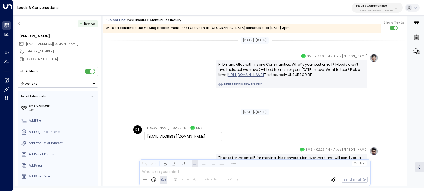
click at [21, 18] on div "• Replied [PERSON_NAME] [EMAIL_ADDRESS][DOMAIN_NAME] [PHONE_NUMBER] Alpine Vill…" at bounding box center [58, 100] width 87 height 171
click at [22, 23] on icon "button" at bounding box center [21, 24] width 6 height 6
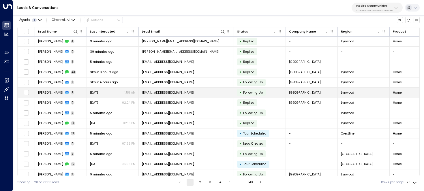
click at [72, 89] on td "[PERSON_NAME] 2" at bounding box center [61, 93] width 52 height 10
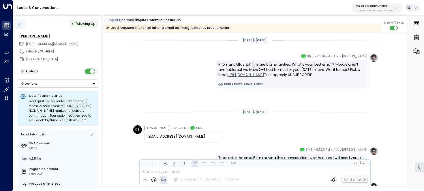
click at [18, 25] on icon "button" at bounding box center [21, 24] width 6 height 6
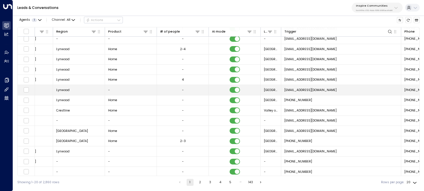
scroll to position [23, 373]
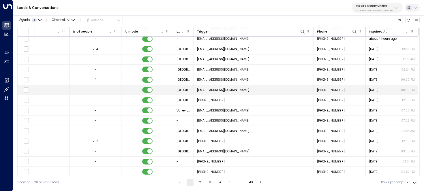
click at [216, 90] on span "[EMAIL_ADDRESS][DOMAIN_NAME]" at bounding box center [223, 90] width 52 height 4
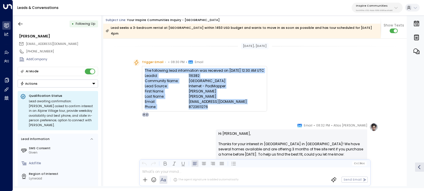
drag, startPoint x: 211, startPoint y: 100, endPoint x: 143, endPoint y: 65, distance: 76.2
click at [143, 66] on div "The following lead information was received on [DATE] 12:30 AM UTC LeadId: 1163…" at bounding box center [204, 89] width 125 height 46
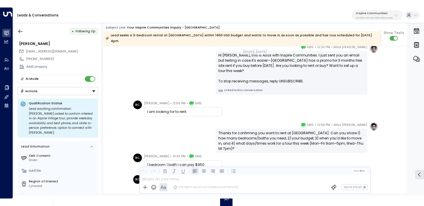
scroll to position [330, 0]
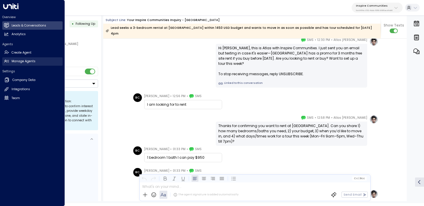
click at [6, 62] on icon at bounding box center [6, 61] width 5 height 3
